Goal: Find specific page/section: Find specific page/section

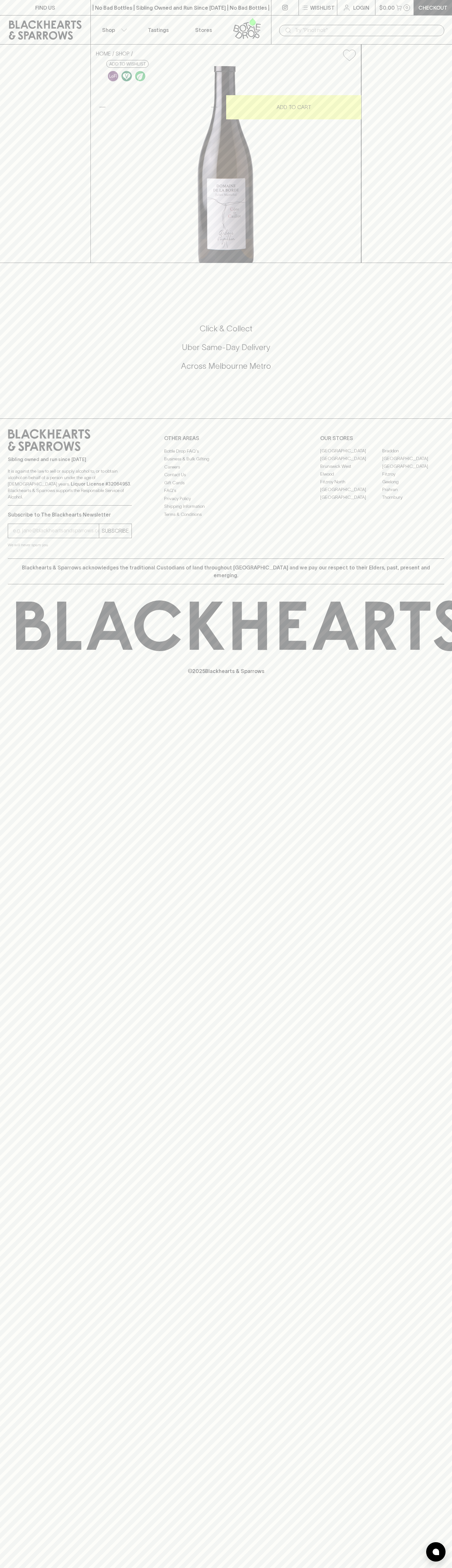
click at [409, 23] on div "​" at bounding box center [361, 30] width 180 height 29
click at [451, 1567] on html "FIND US | No Bad Bottles | Sibling Owned and Run Since 2006 | No Bad Bottles | …" at bounding box center [226, 784] width 452 height 1568
click at [310, 1567] on html "FIND US | No Bad Bottles | Sibling Owned and Run Since 2006 | No Bad Bottles | …" at bounding box center [226, 784] width 452 height 1568
click at [7, 1490] on div "FIND US | No Bad Bottles | Sibling Owned and Run Since 2006 | No Bad Bottles | …" at bounding box center [226, 784] width 452 height 1568
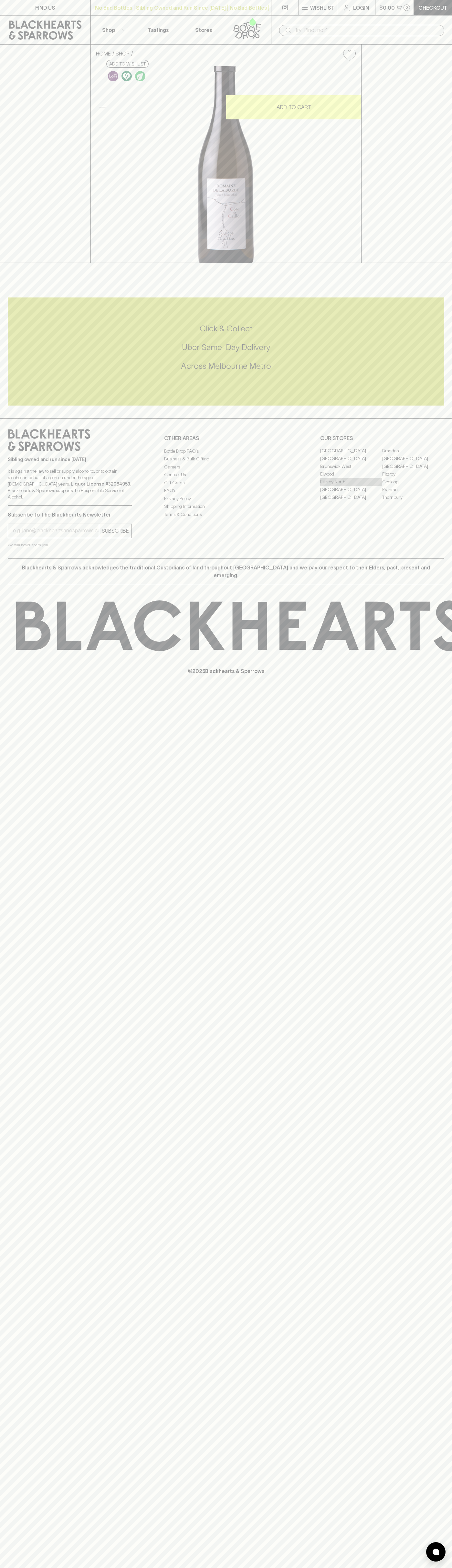
click at [351, 486] on link "Fitzroy North" at bounding box center [351, 481] width 62 height 8
